Goal: Find specific page/section: Find specific page/section

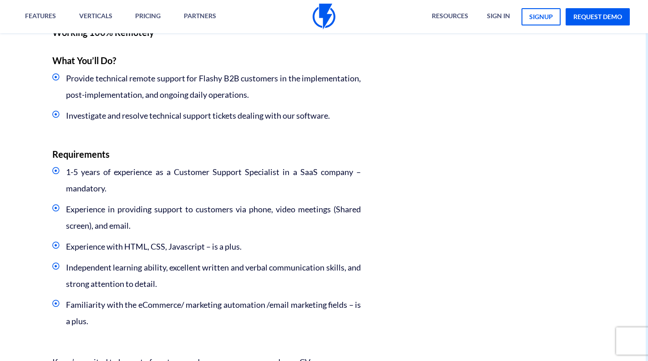
scroll to position [459, 2]
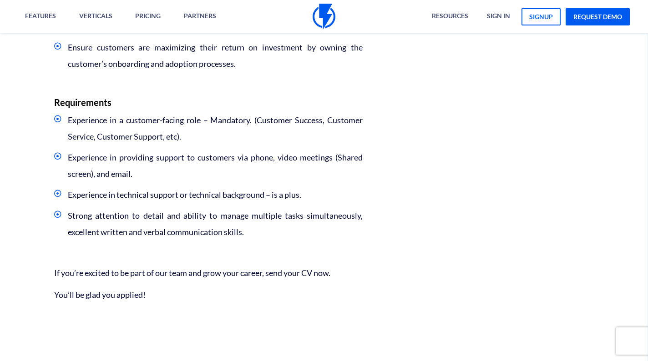
scroll to position [599, 0]
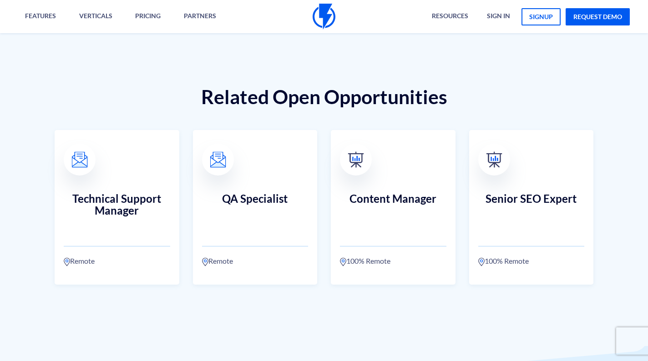
scroll to position [1326, 0]
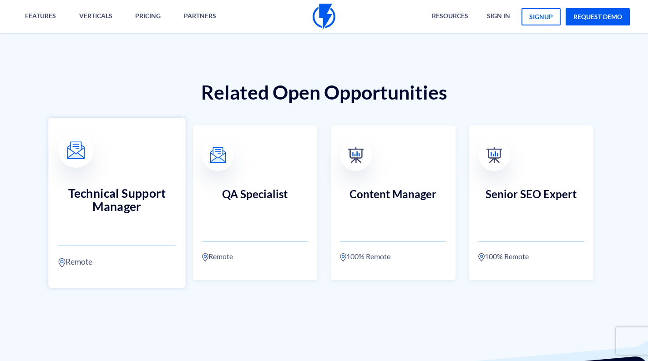
click at [126, 186] on h3 "Technical Support Manager" at bounding box center [116, 206] width 117 height 40
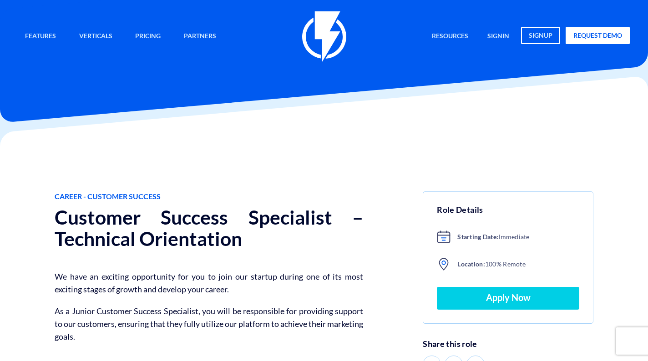
scroll to position [0, 0]
click at [310, 39] on img at bounding box center [324, 36] width 44 height 50
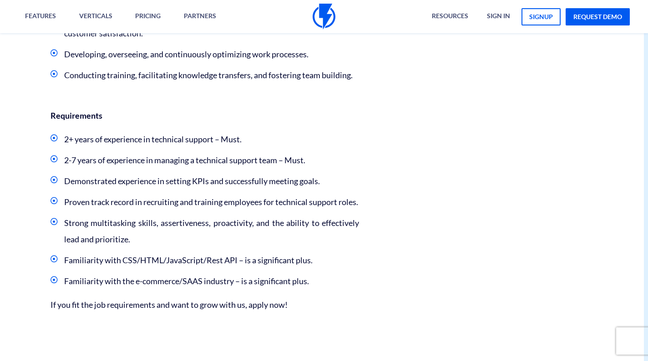
scroll to position [646, 4]
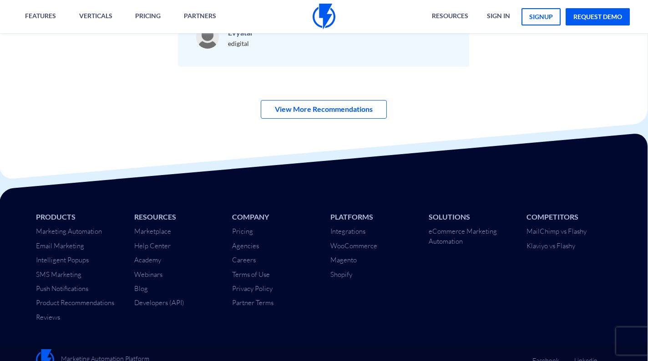
scroll to position [3077, 0]
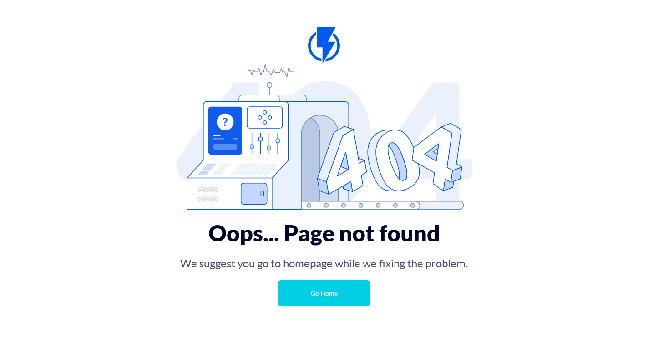
click at [492, 43] on div "Oops... Page not found We suggest you go to homepage while we fixing the proble…" at bounding box center [324, 158] width 648 height 316
